Goal: Transaction & Acquisition: Purchase product/service

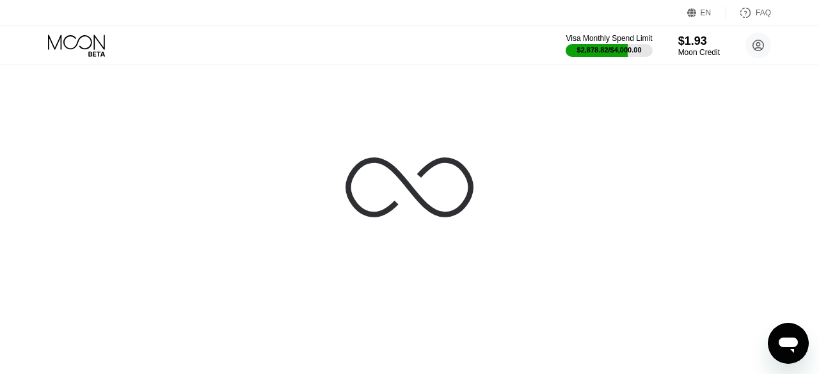
click at [445, 180] on icon at bounding box center [409, 187] width 128 height 128
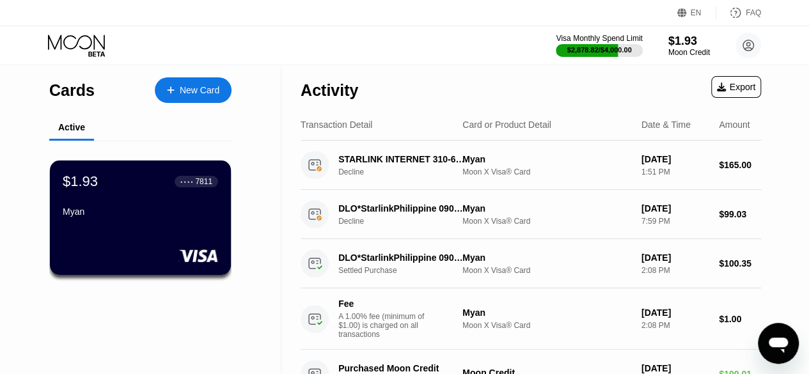
click at [209, 186] on div "7811" at bounding box center [203, 181] width 17 height 9
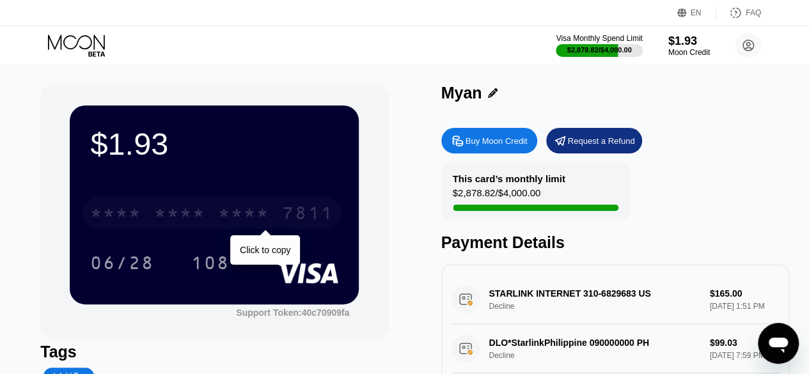
click at [286, 210] on div "7811" at bounding box center [307, 215] width 51 height 20
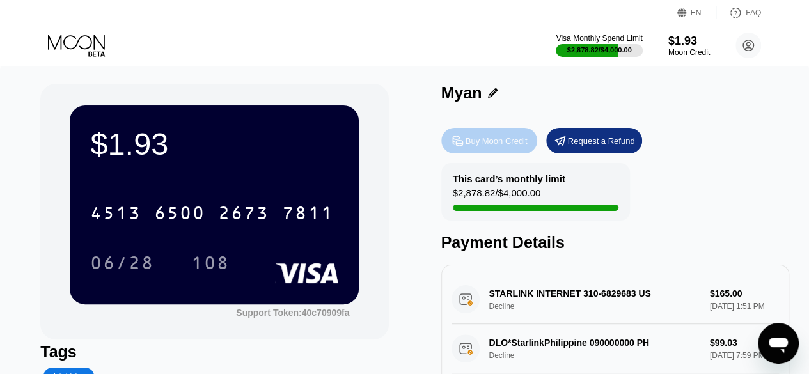
click at [484, 154] on div "Buy Moon Credit" at bounding box center [489, 141] width 96 height 26
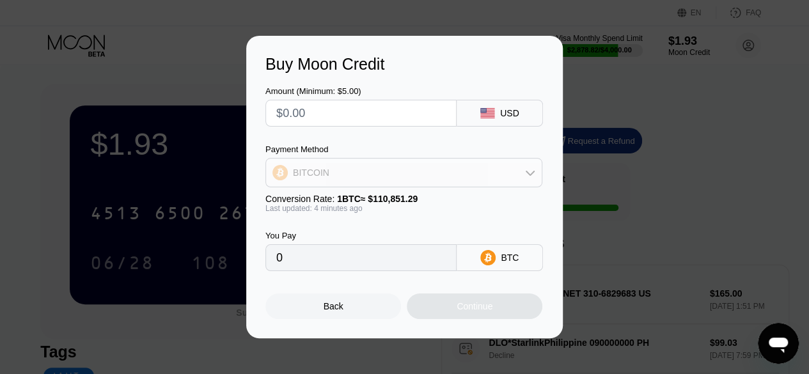
click at [453, 172] on div "BITCOIN" at bounding box center [404, 173] width 276 height 26
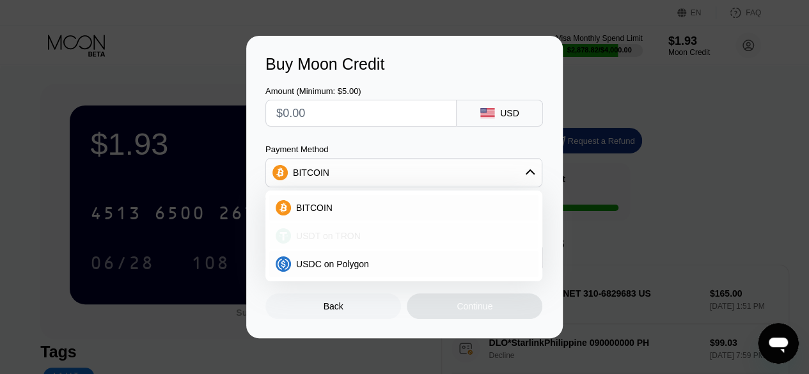
click at [412, 232] on div "USDT on TRON" at bounding box center [411, 236] width 241 height 10
type input "0.00"
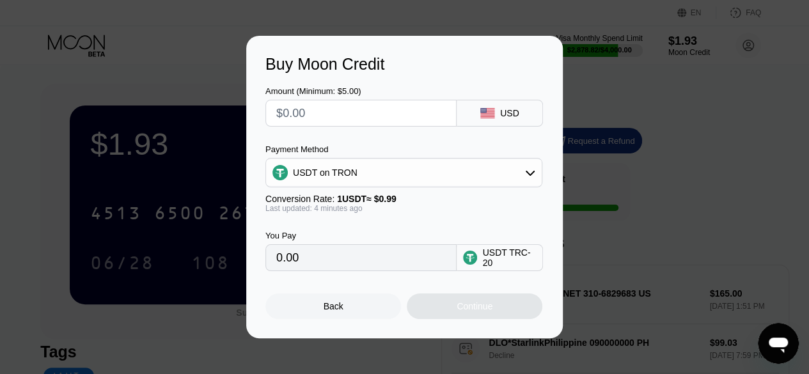
click at [361, 116] on input "text" at bounding box center [361, 113] width 170 height 26
type input "$10"
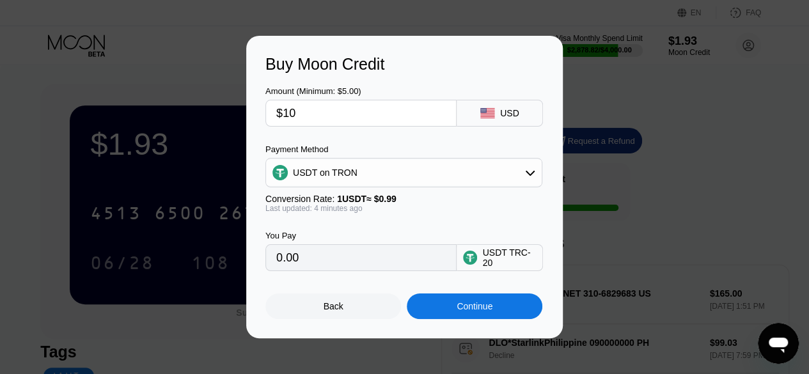
type input "10.10"
type input "$10"
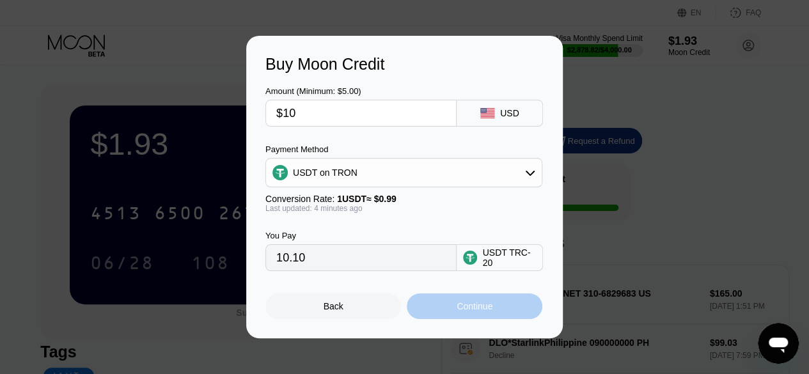
click at [449, 318] on div "Continue" at bounding box center [475, 307] width 136 height 26
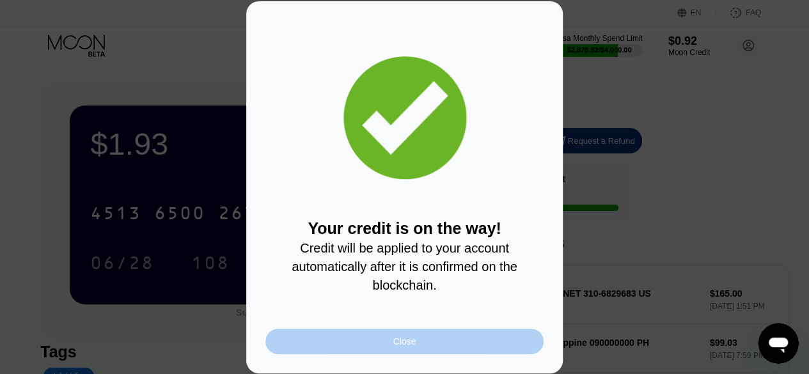
click at [446, 338] on div "Close" at bounding box center [404, 342] width 278 height 26
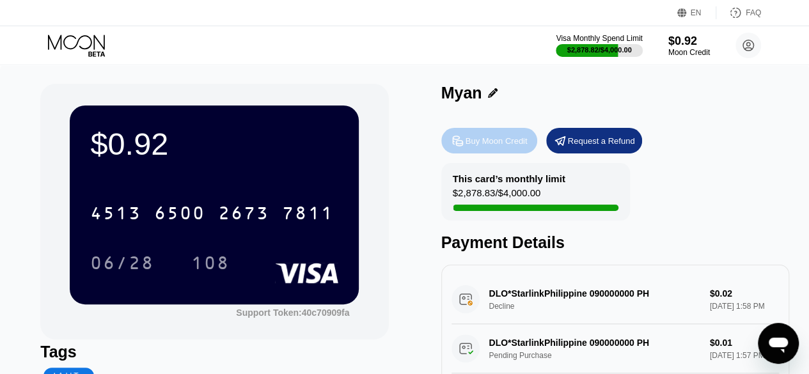
click at [481, 135] on div "Buy Moon Credit" at bounding box center [489, 141] width 96 height 26
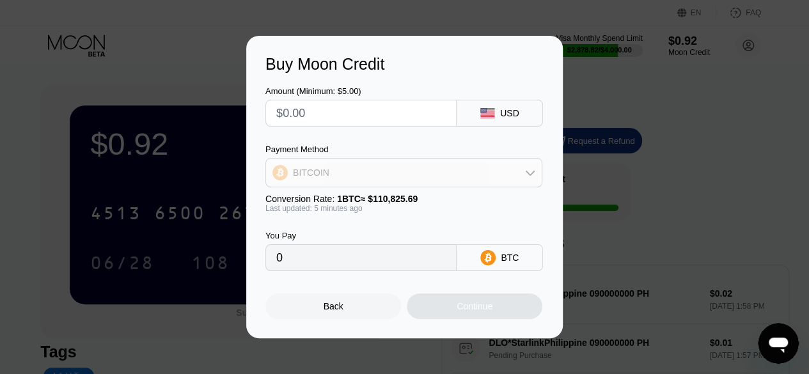
click at [457, 176] on div "BITCOIN" at bounding box center [404, 173] width 276 height 26
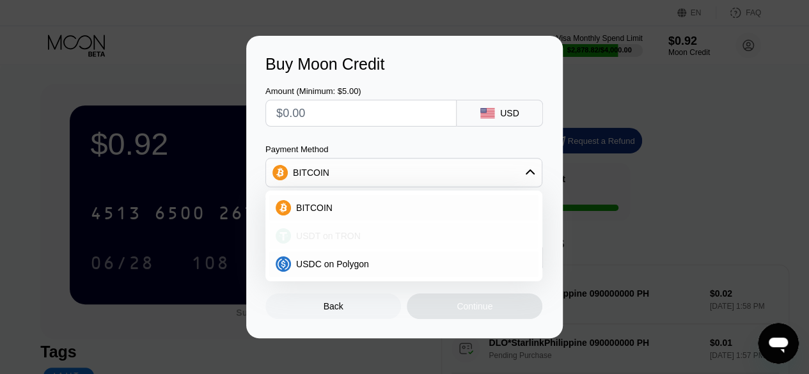
click at [406, 236] on div "USDT on TRON" at bounding box center [411, 236] width 241 height 10
type input "0.00"
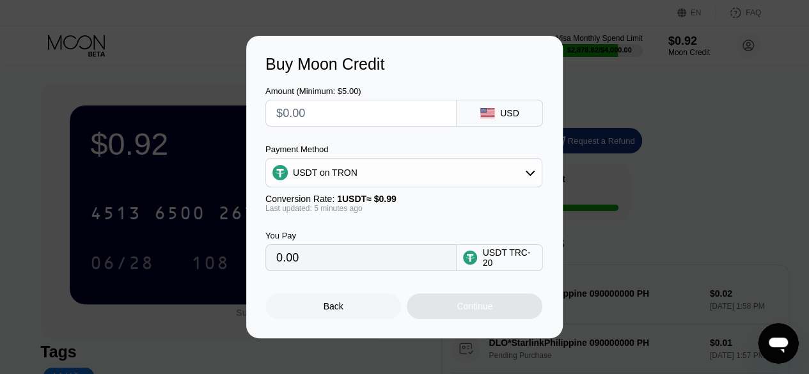
click at [364, 117] on input "text" at bounding box center [361, 113] width 170 height 26
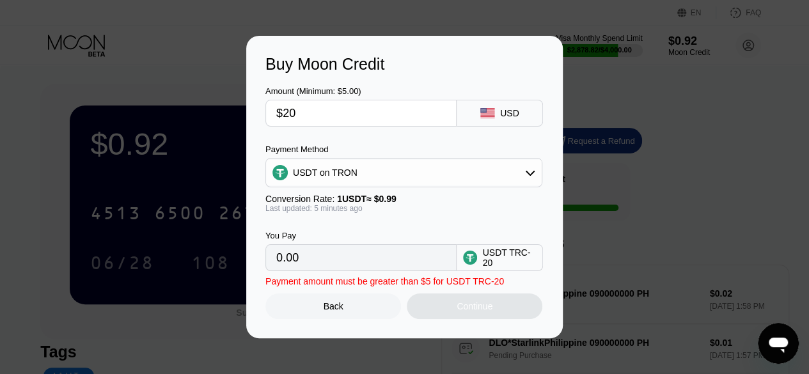
type input "$200"
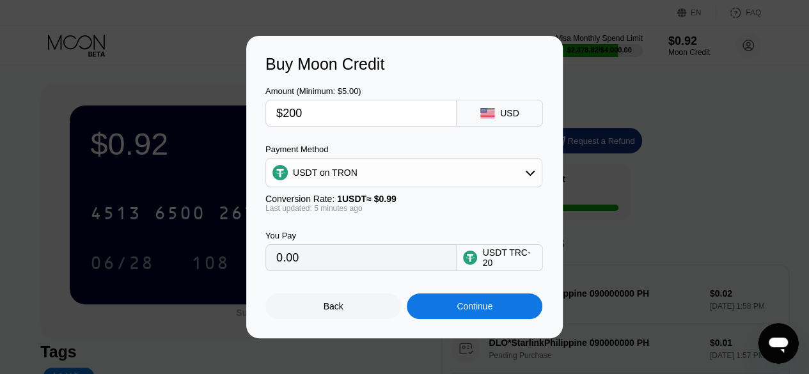
type input "202.02"
type input "$200"
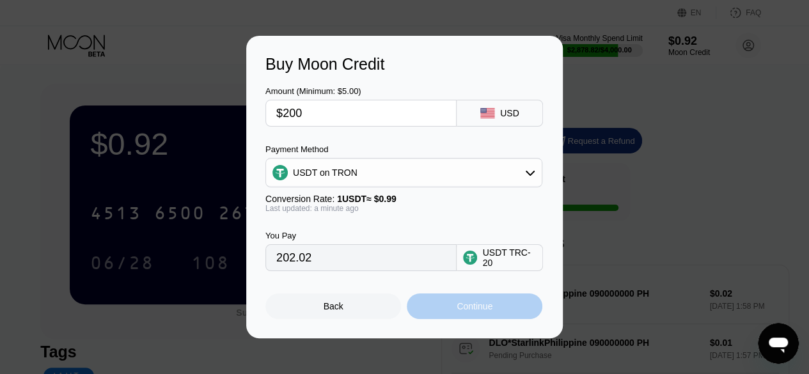
click at [464, 317] on div "Continue" at bounding box center [475, 307] width 136 height 26
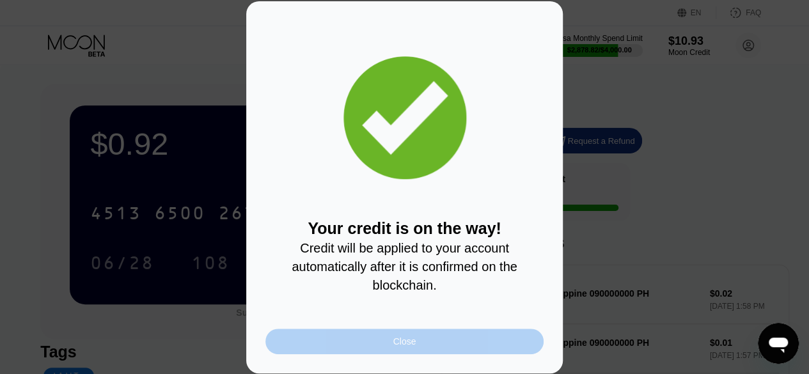
click at [392, 353] on div "Close" at bounding box center [404, 342] width 278 height 26
